Goal: Navigation & Orientation: Find specific page/section

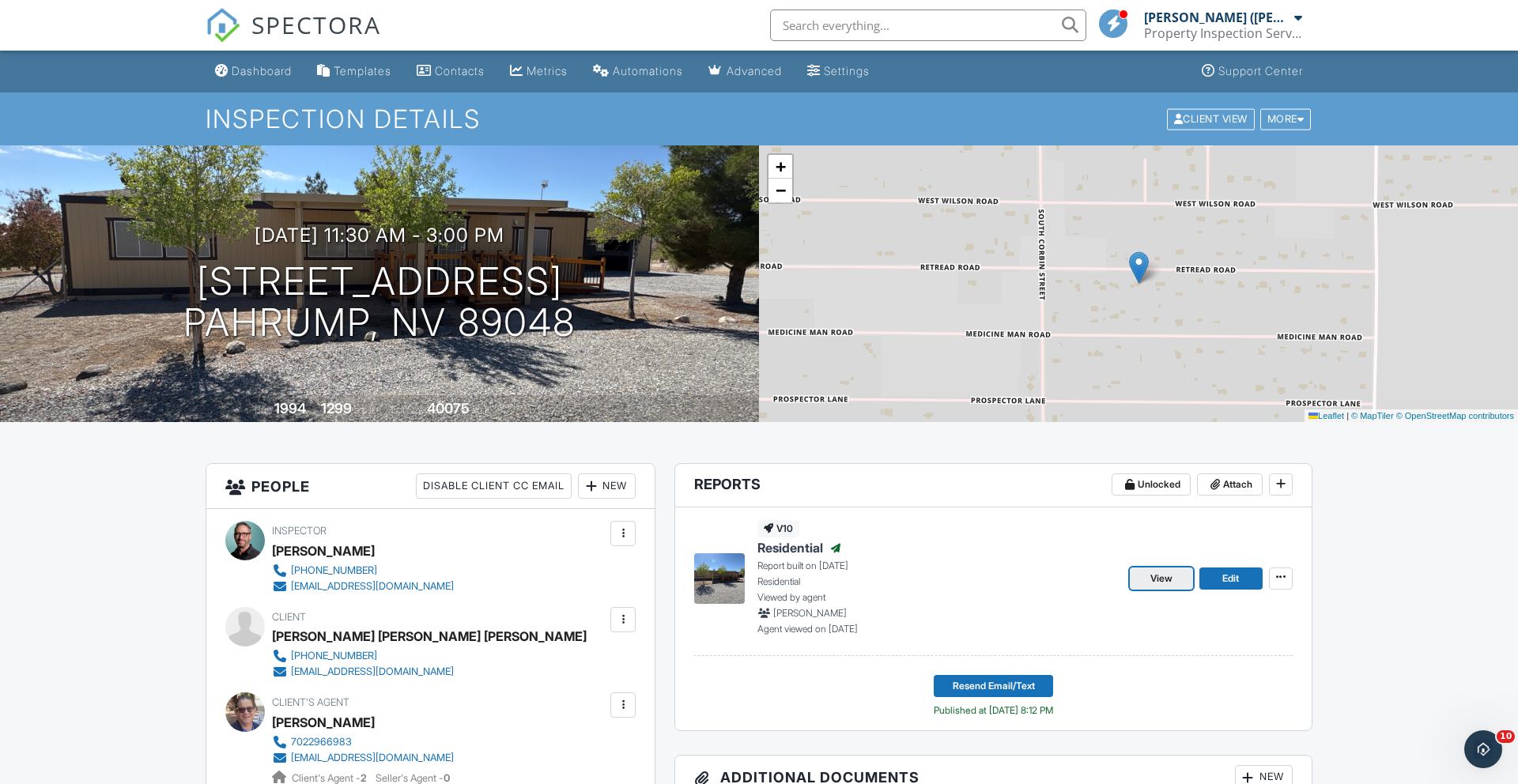
click at [1165, 582] on span "View" at bounding box center [1162, 578] width 22 height 16
click at [268, 74] on div "Dashboard" at bounding box center [261, 71] width 60 height 14
